Goal: Task Accomplishment & Management: Complete application form

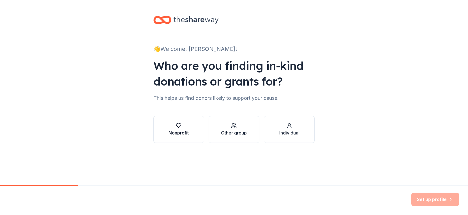
click at [181, 130] on div "Nonprofit" at bounding box center [178, 133] width 20 height 7
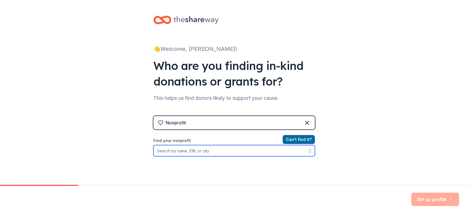
click at [211, 150] on input "Find your nonprofit" at bounding box center [233, 150] width 161 height 11
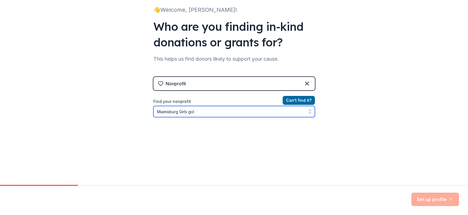
type input "Miamisburg Girls golf"
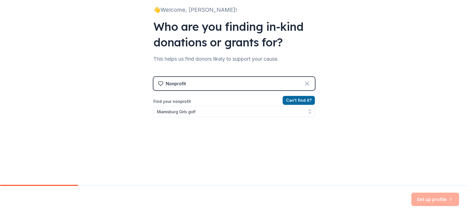
click at [305, 82] on icon at bounding box center [306, 83] width 3 height 3
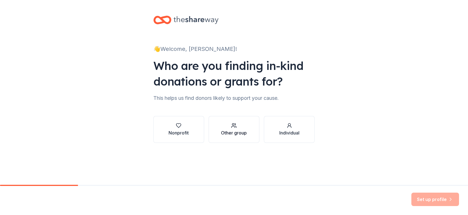
click at [235, 133] on div "Other group" at bounding box center [234, 133] width 26 height 7
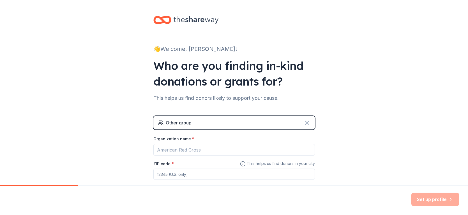
click at [306, 124] on icon at bounding box center [306, 122] width 3 height 3
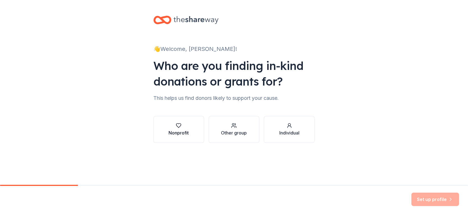
click at [179, 129] on div "Nonprofit" at bounding box center [178, 129] width 20 height 13
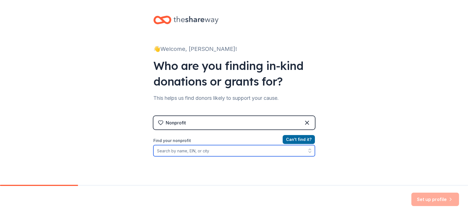
click at [182, 152] on input "Find your nonprofit" at bounding box center [233, 150] width 161 height 11
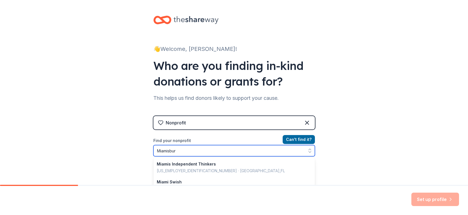
type input "[GEOGRAPHIC_DATA]"
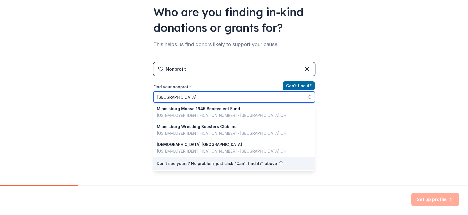
scroll to position [396, 0]
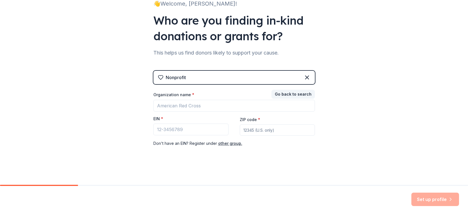
click at [299, 82] on div "Nonprofit Go back to search Organization name * EIN * ZIP code * Don ' t have a…" at bounding box center [233, 114] width 161 height 87
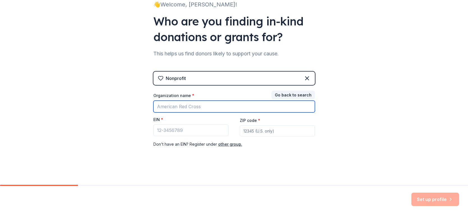
click at [224, 106] on input "Organization name *" at bounding box center [233, 107] width 161 height 12
type input "Miamisburg [DEMOGRAPHIC_DATA] Golf"
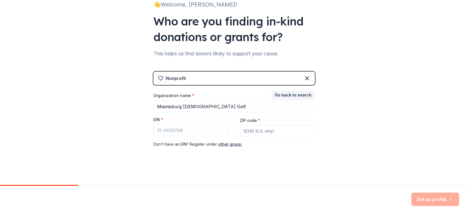
click at [273, 131] on input "ZIP code *" at bounding box center [277, 131] width 75 height 11
type input "45458"
click at [184, 129] on input "EIN *" at bounding box center [190, 131] width 75 height 12
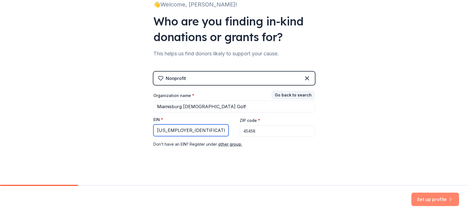
type input "[US_EMPLOYER_IDENTIFICATION_NUMBER]"
click at [441, 199] on button "Set up profile" at bounding box center [435, 199] width 48 height 13
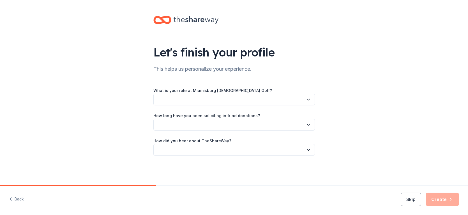
click at [223, 100] on button "button" at bounding box center [233, 100] width 161 height 12
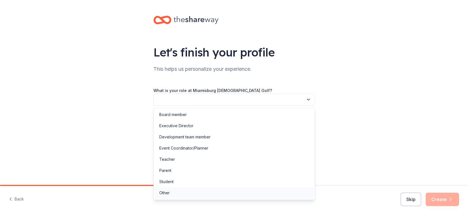
click at [172, 193] on div "Other" at bounding box center [234, 193] width 159 height 11
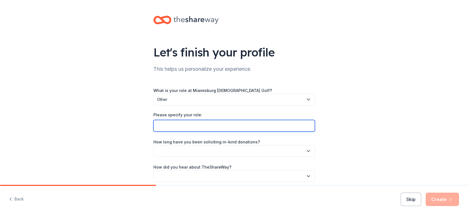
click at [180, 124] on input "Please specify your role:" at bounding box center [233, 126] width 161 height 12
type input "Varsity Head Coach"
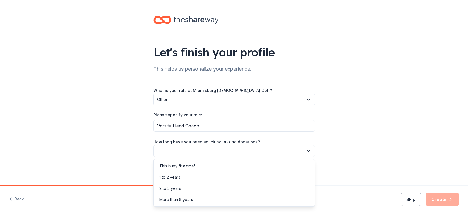
click at [181, 151] on button "button" at bounding box center [233, 151] width 161 height 12
click at [187, 166] on div "This is my first time!" at bounding box center [177, 166] width 36 height 7
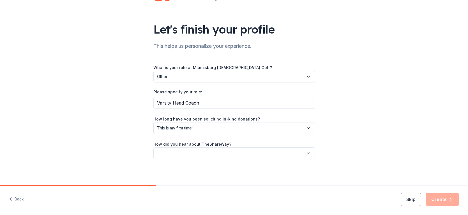
scroll to position [24, 0]
click at [219, 152] on button "button" at bounding box center [233, 153] width 161 height 12
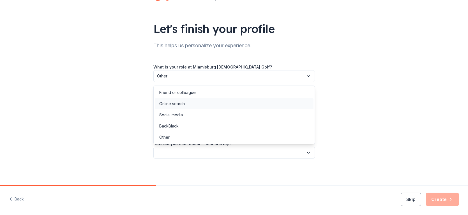
click at [177, 103] on div "Online search" at bounding box center [171, 104] width 25 height 7
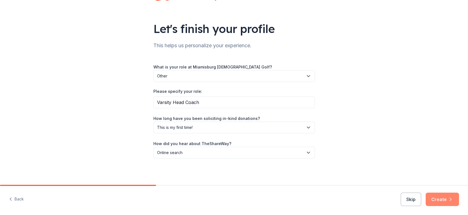
click at [430, 200] on button "Create" at bounding box center [441, 199] width 33 height 13
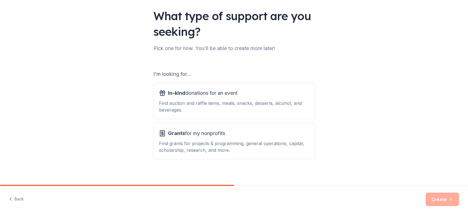
scroll to position [41, 0]
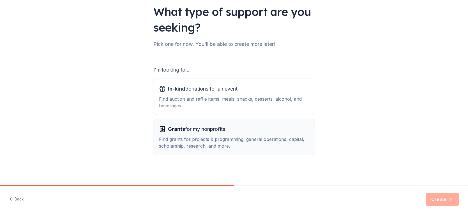
click at [195, 137] on div "Find grants for projects & programming, general operations, capital, scholarshi…" at bounding box center [234, 142] width 150 height 13
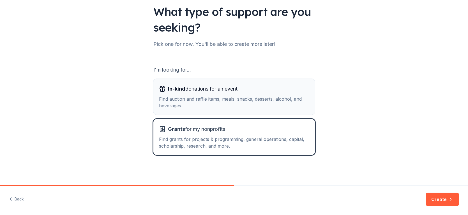
click at [191, 103] on div "Find auction and raffle items, meals, snacks, desserts, alcohol, and beverages." at bounding box center [234, 102] width 150 height 13
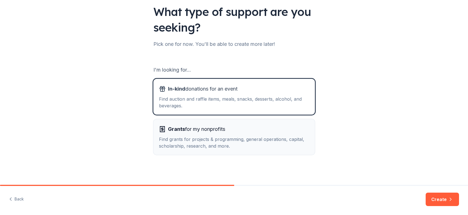
click at [204, 140] on div "Find grants for projects & programming, general operations, capital, scholarshi…" at bounding box center [234, 142] width 150 height 13
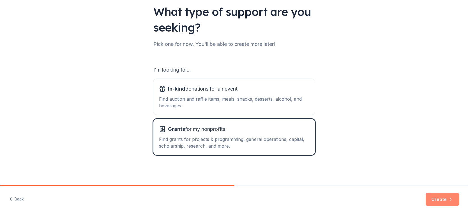
click at [437, 199] on button "Create" at bounding box center [441, 199] width 33 height 13
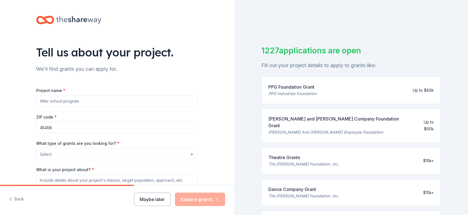
click at [137, 103] on input "Project name *" at bounding box center [116, 101] width 161 height 11
type input "L"
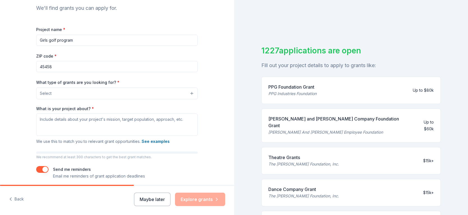
scroll to position [66, 0]
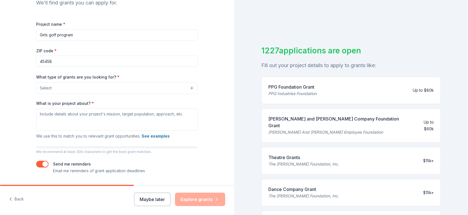
type input "Girls golf program"
click at [110, 89] on button "Select" at bounding box center [116, 88] width 161 height 12
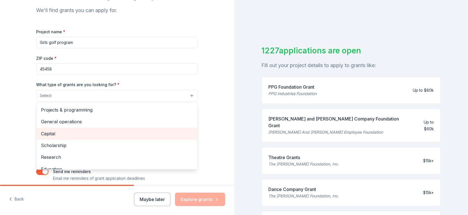
scroll to position [56, 0]
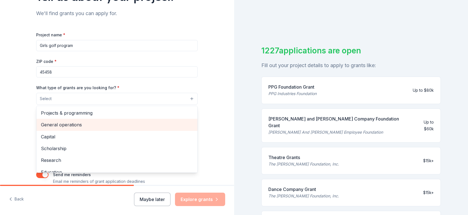
click at [75, 126] on span "General operations" at bounding box center [117, 124] width 152 height 7
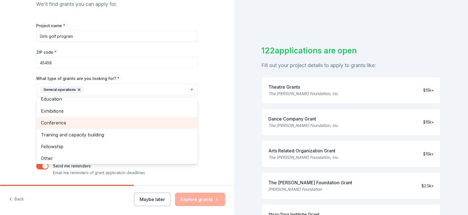
scroll to position [54, 0]
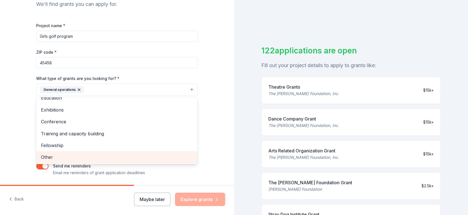
click at [60, 157] on span "Other" at bounding box center [117, 157] width 152 height 7
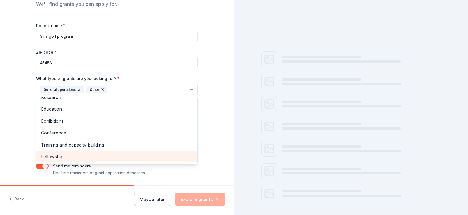
scroll to position [42, 0]
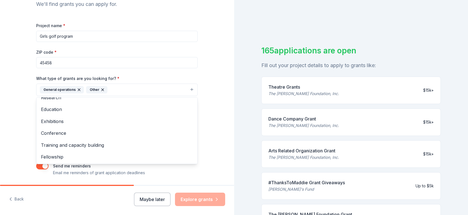
click at [203, 74] on div "Tell us about your project. We'll find grants you can apply for. Project name *…" at bounding box center [116, 69] width 179 height 268
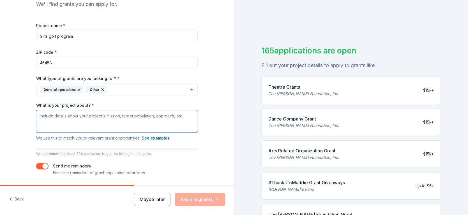
click at [41, 115] on textarea "What is your project about? *" at bounding box center [116, 121] width 161 height 22
type textarea "M"
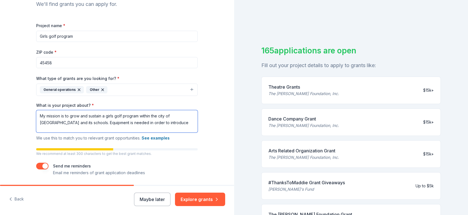
click at [94, 121] on textarea "My mission is to grow and sustain a girls golf program within the city of [GEOG…" at bounding box center [116, 121] width 161 height 22
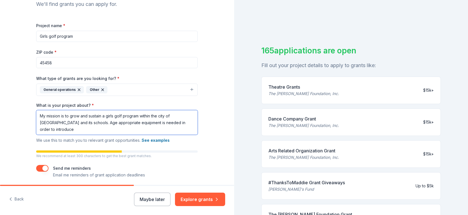
click at [62, 129] on textarea "My mission is to grow and sustain a girls golf program within the city of [GEOG…" at bounding box center [116, 122] width 161 height 25
click at [122, 128] on textarea "My mission is to grow and sustain a girls golf program within the city of [GEOG…" at bounding box center [116, 122] width 161 height 25
click at [46, 115] on textarea "My mission is to grow and sustain a girls golf program within the city of [GEOG…" at bounding box center [116, 122] width 161 height 25
click at [76, 129] on textarea "Our mission is to grow and sustain a girls golf program within the city of [GEO…" at bounding box center [116, 122] width 161 height 25
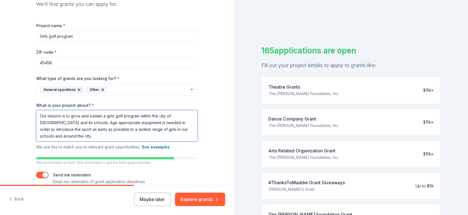
click at [121, 129] on textarea "Our mission is to grow and sustain a girls golf program within the city of [GEO…" at bounding box center [116, 125] width 161 height 31
click at [82, 135] on textarea "Our mission is to grow and sustain a girls golf program within the city of [GEO…" at bounding box center [116, 125] width 161 height 31
type textarea "Our mission is to grow and sustain a girls golf program within the city of [GEO…"
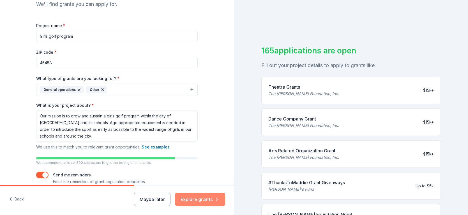
click at [187, 200] on button "Explore grants" at bounding box center [200, 199] width 50 height 13
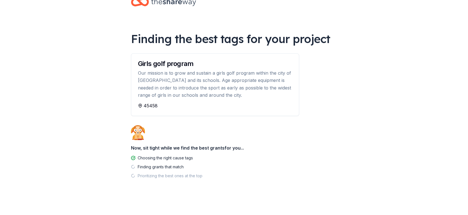
scroll to position [16, 0]
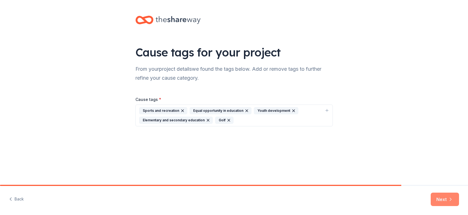
click at [442, 198] on button "Next" at bounding box center [444, 199] width 28 height 13
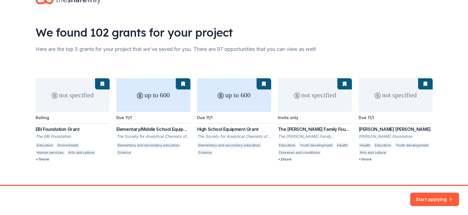
scroll to position [24, 0]
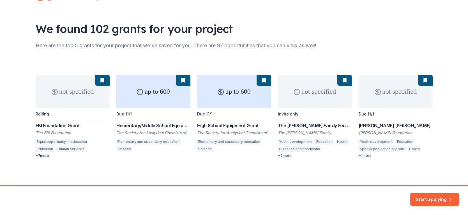
click at [286, 157] on div "not specified Rolling EBI Foundation Grant The EBI Foundation Equal opportunity…" at bounding box center [234, 116] width 397 height 83
click at [280, 155] on div "not specified Rolling EBI Foundation Grant The EBI Foundation Equal opportunity…" at bounding box center [234, 116] width 397 height 83
click at [358, 157] on div "not specified Rolling EBI Foundation Grant The EBI Foundation Equal opportunity…" at bounding box center [234, 116] width 397 height 83
click at [360, 156] on div "not specified Rolling EBI Foundation Grant The EBI Foundation Equal opportunity…" at bounding box center [234, 116] width 397 height 83
click at [434, 199] on button "Start applying" at bounding box center [434, 196] width 49 height 13
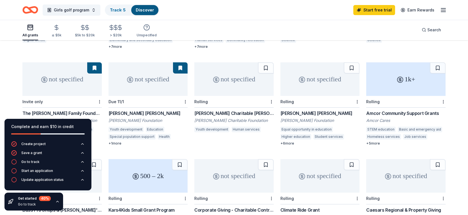
scroll to position [143, 0]
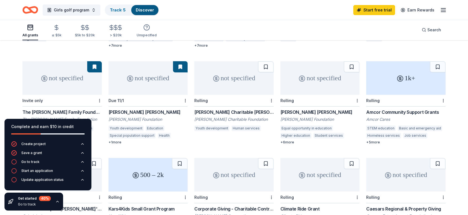
click at [116, 140] on div "+ 1 more" at bounding box center [147, 142] width 79 height 4
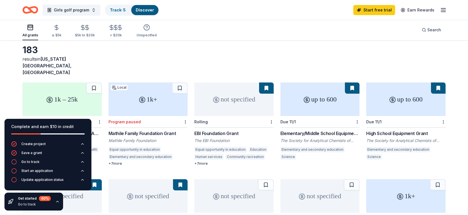
scroll to position [0, 0]
